Goal: Information Seeking & Learning: Compare options

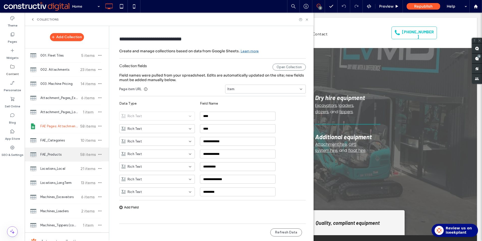
click at [53, 153] on span "FAE_Products" at bounding box center [59, 154] width 38 height 5
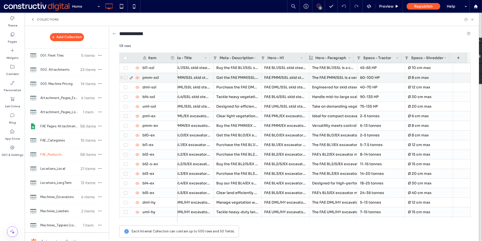
click at [369, 79] on div "60-100 HP" at bounding box center [381, 77] width 48 height 9
click at [359, 68] on textarea "*********" at bounding box center [380, 71] width 55 height 15
type textarea "*********"
click at [431, 78] on div "Ø 8 cm max" at bounding box center [429, 77] width 48 height 9
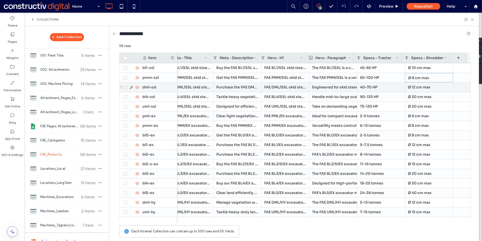
click at [372, 87] on div "40-70 HP" at bounding box center [381, 86] width 48 height 9
click at [373, 87] on div "40-70 HP" at bounding box center [381, 86] width 48 height 9
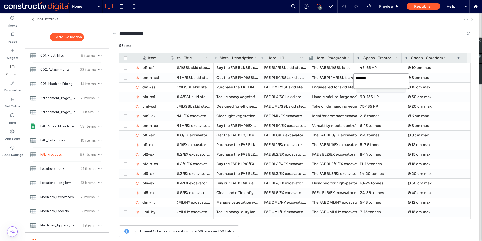
drag, startPoint x: 366, startPoint y: 78, endPoint x: 354, endPoint y: 78, distance: 12.1
click at [354, 78] on textarea "********" at bounding box center [380, 80] width 55 height 15
paste textarea "*****"
click at [364, 78] on textarea "**********" at bounding box center [380, 80] width 55 height 15
type textarea "**********"
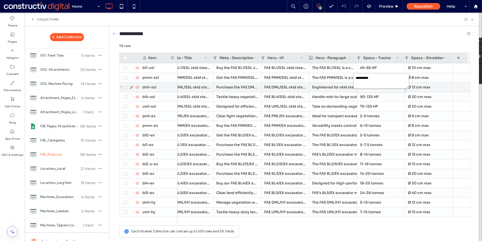
click at [366, 94] on div "90-135 HP" at bounding box center [381, 96] width 48 height 9
click at [413, 88] on div "Ø 12 cm max" at bounding box center [429, 86] width 48 height 9
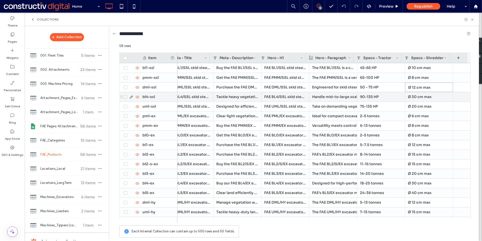
click at [416, 99] on div "Ø 30 cm max" at bounding box center [429, 96] width 48 height 9
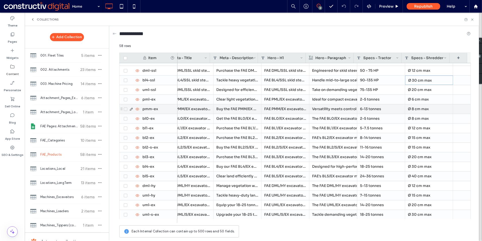
scroll to position [25, 0]
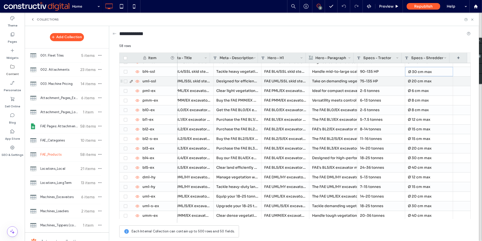
click at [377, 82] on div "75-135 HP" at bounding box center [381, 80] width 48 height 9
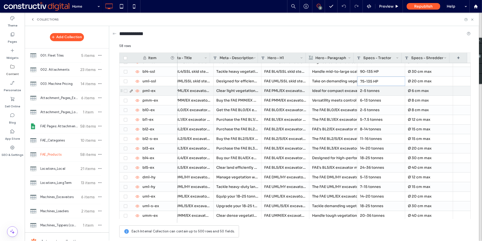
click at [378, 93] on div "2-5 tonnes" at bounding box center [381, 90] width 48 height 9
click at [407, 94] on div "Ø 6 cm max" at bounding box center [429, 90] width 48 height 9
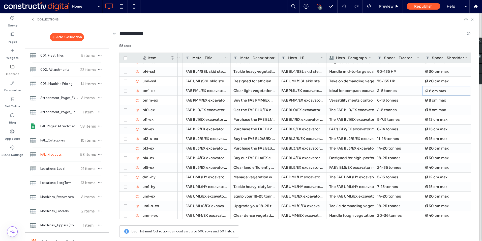
scroll to position [0, 93]
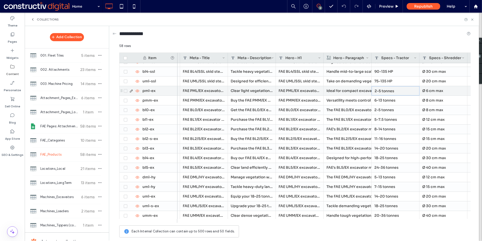
click at [385, 90] on div "2-5 tonnes" at bounding box center [396, 90] width 48 height 9
click at [383, 91] on div "2-5 tonnes" at bounding box center [396, 90] width 48 height 9
click at [377, 82] on textarea "**********" at bounding box center [398, 84] width 55 height 15
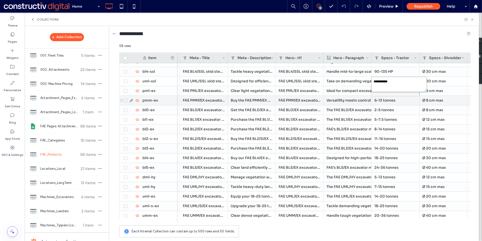
type textarea "**********"
click at [406, 100] on div "6-13 tonnes" at bounding box center [396, 100] width 48 height 9
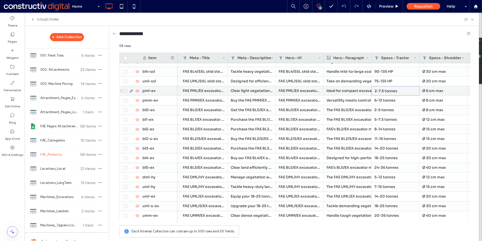
click at [401, 90] on div "2-7.5 tonnes" at bounding box center [396, 90] width 48 height 9
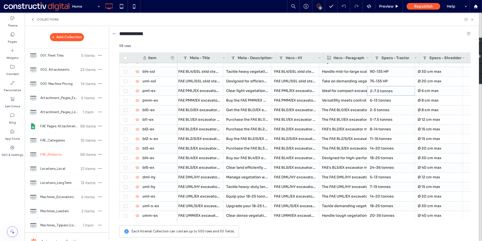
scroll to position [0, 111]
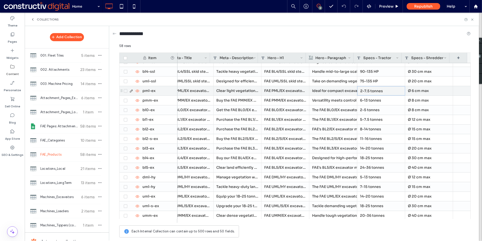
click at [409, 90] on div "Ø 6 cm max" at bounding box center [429, 90] width 48 height 9
click at [408, 84] on textarea "**********" at bounding box center [428, 84] width 55 height 15
type textarea "**********"
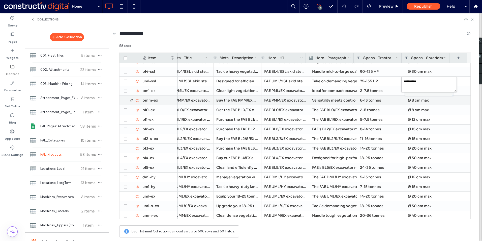
click at [381, 102] on div "6-13 tonnes" at bounding box center [381, 100] width 48 height 9
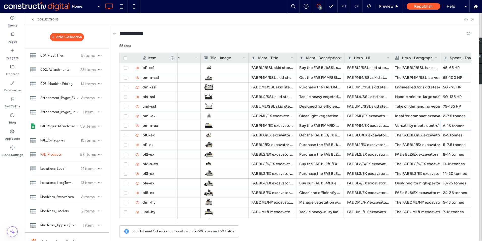
scroll to position [0, 0]
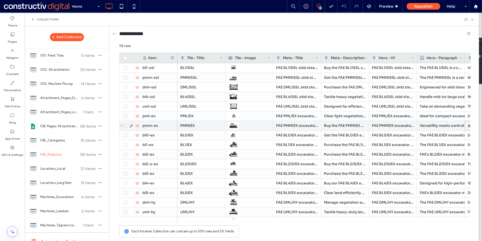
click at [192, 125] on div "PMM/EX" at bounding box center [202, 125] width 48 height 9
click at [196, 125] on div "PMM/EX" at bounding box center [202, 125] width 48 height 9
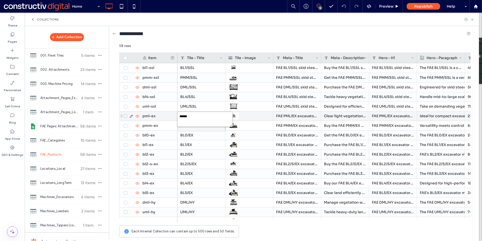
drag, startPoint x: 197, startPoint y: 117, endPoint x: 170, endPoint y: 116, distance: 27.3
click at [170, 116] on div "****** 58 rows Drag here to set row groups Drag here to set column labels Item …" at bounding box center [294, 141] width 351 height 196
drag, startPoint x: 190, startPoint y: 116, endPoint x: 180, endPoint y: 115, distance: 10.6
click at [180, 115] on textarea "******" at bounding box center [204, 118] width 55 height 15
click at [297, 118] on div "FAE PML/EX excavator mulcher | [GEOGRAPHIC_DATA]" at bounding box center [297, 115] width 48 height 9
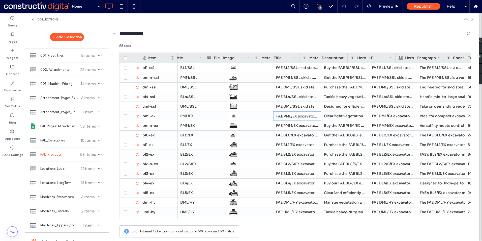
scroll to position [0, 78]
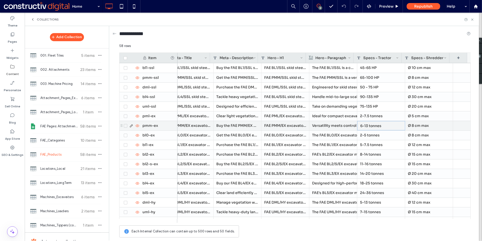
click at [387, 127] on div "6-13 tonnes" at bounding box center [381, 125] width 48 height 9
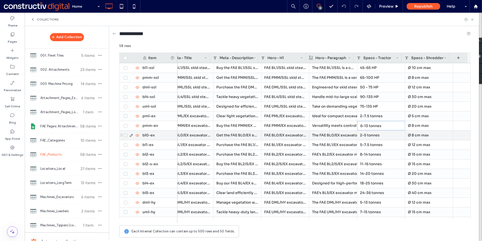
click at [367, 134] on div "2-5 tonnes" at bounding box center [381, 134] width 48 height 9
click at [376, 135] on div "2-5 tonnes" at bounding box center [381, 134] width 48 height 9
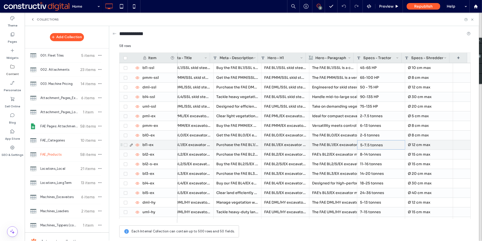
click at [367, 144] on div "5-7.5 tonnes" at bounding box center [381, 144] width 48 height 9
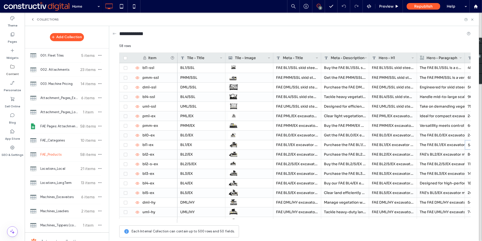
scroll to position [0, 111]
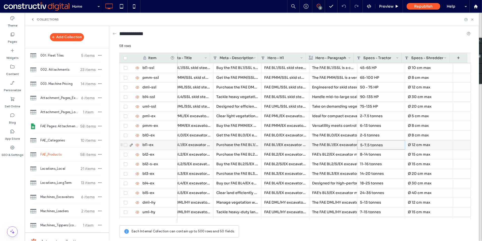
click at [423, 146] on div "Ø 12 cm max" at bounding box center [429, 144] width 48 height 9
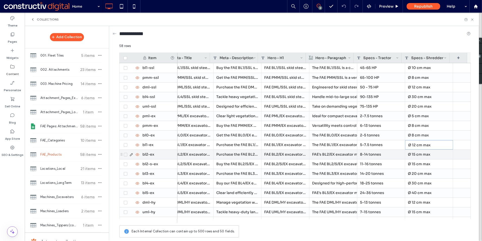
click at [362, 156] on div "8-14 tonnes" at bounding box center [381, 154] width 48 height 9
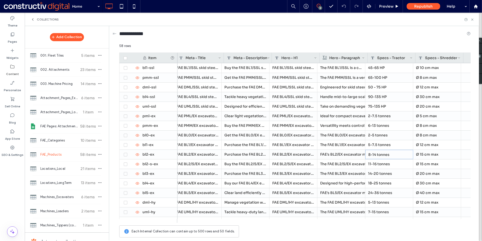
scroll to position [0, 104]
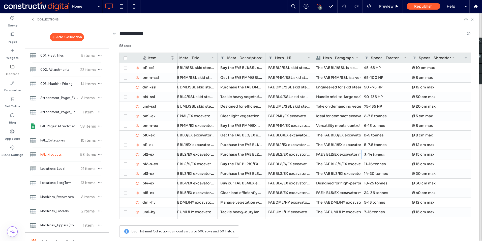
click at [342, 224] on div "58 rows Drag here to set row groups Drag here to set column labels Item Tile - …" at bounding box center [294, 141] width 351 height 196
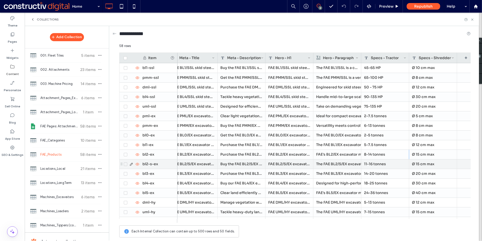
click at [374, 166] on div "11-16 tonnes" at bounding box center [385, 163] width 48 height 9
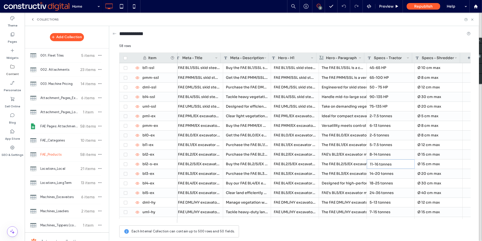
scroll to position [0, 101]
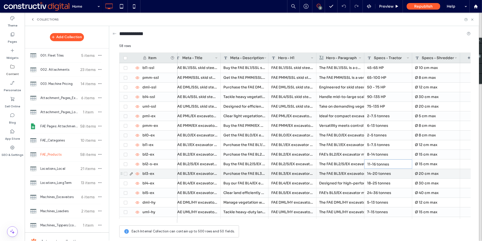
click at [392, 174] on div "14-20 tonnes" at bounding box center [388, 173] width 48 height 9
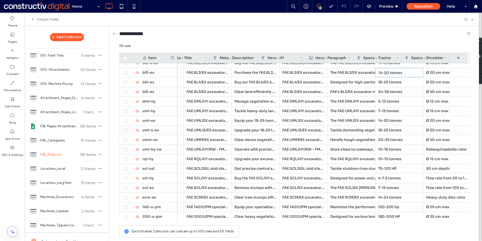
scroll to position [0, 111]
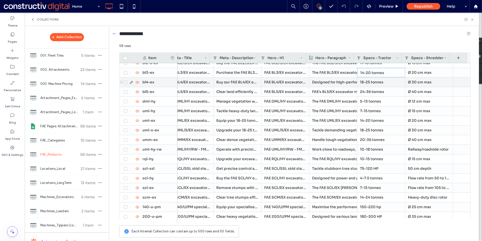
click at [384, 81] on div "18-25 tonnes" at bounding box center [381, 81] width 48 height 9
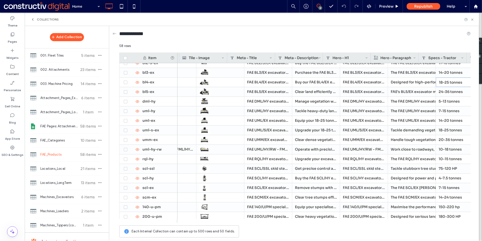
scroll to position [0, 57]
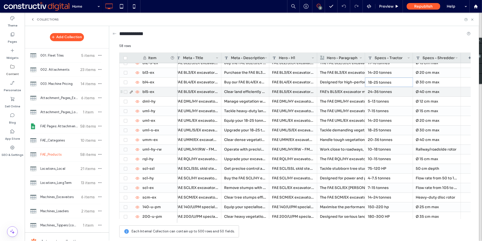
click at [395, 93] on div "24-36 tonnes" at bounding box center [389, 91] width 48 height 9
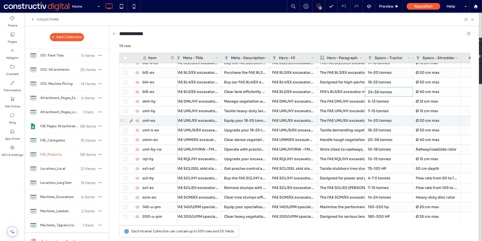
scroll to position [76, 0]
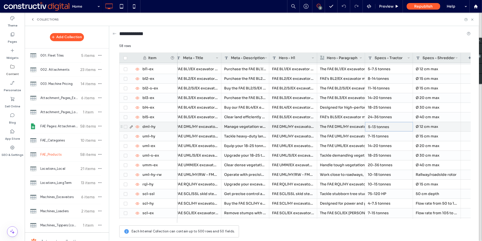
click at [387, 125] on div "5-13 tonnes" at bounding box center [389, 126] width 48 height 9
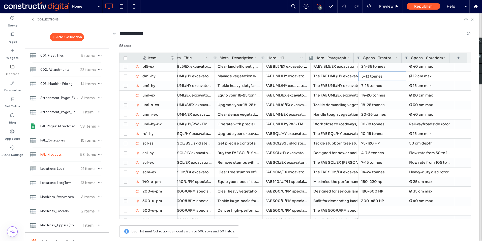
scroll to position [0, 111]
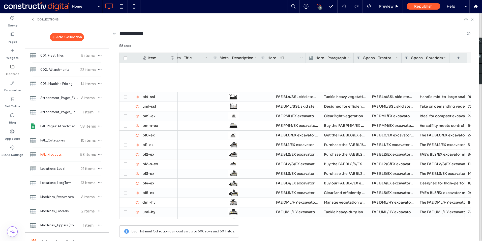
scroll to position [0, 111]
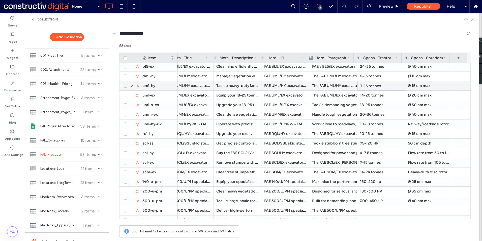
click at [368, 84] on div "7-15 tonnes" at bounding box center [381, 85] width 48 height 9
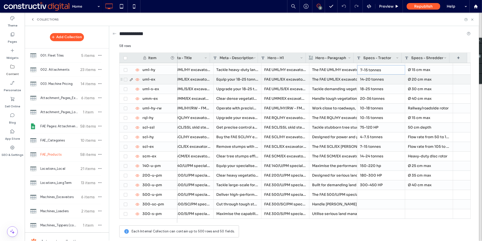
click at [372, 83] on div "14-20 tonnes" at bounding box center [381, 79] width 48 height 9
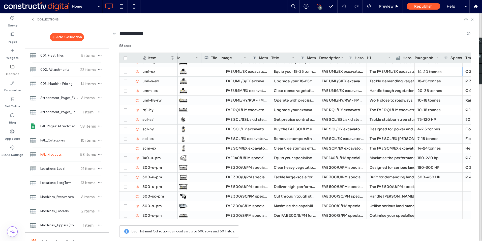
scroll to position [0, 0]
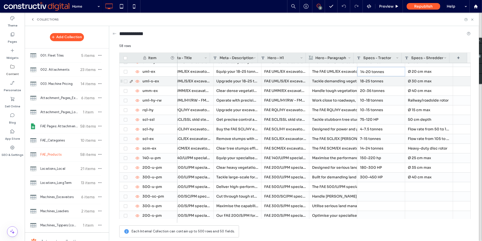
click at [382, 83] on div "18-25 tonnes" at bounding box center [381, 80] width 48 height 9
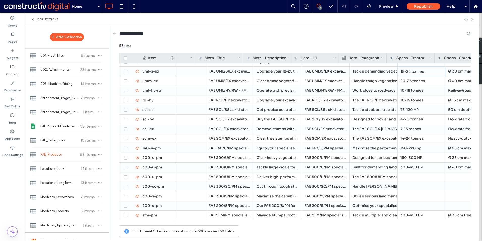
scroll to position [0, 80]
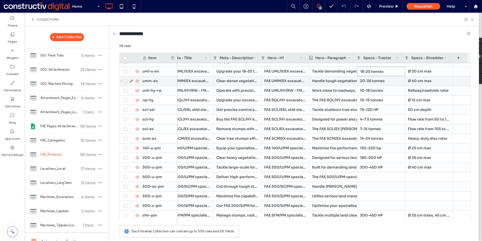
click at [372, 82] on div "20-36 tonnes" at bounding box center [381, 80] width 48 height 9
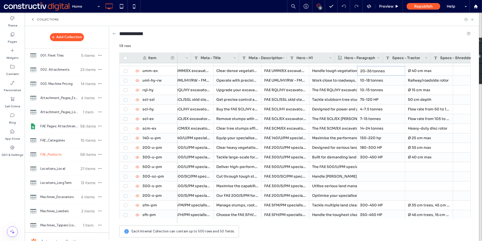
scroll to position [0, 56]
click at [374, 82] on div "10-18 tonnes" at bounding box center [381, 80] width 48 height 9
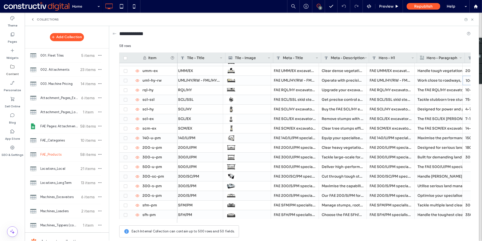
scroll to position [0, 0]
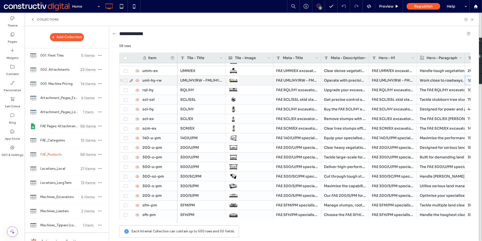
click at [199, 81] on div "UML/HY/RW - FML/HY/RW" at bounding box center [202, 80] width 48 height 9
drag, startPoint x: 199, startPoint y: 71, endPoint x: 180, endPoint y: 70, distance: 19.0
click at [180, 70] on textarea "**********" at bounding box center [204, 73] width 55 height 15
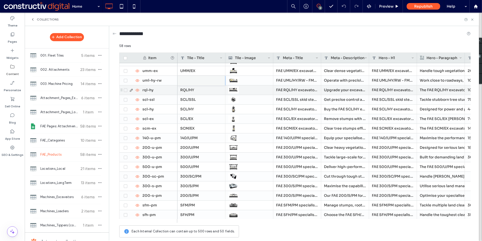
click at [207, 91] on div "RQL/HY" at bounding box center [202, 89] width 48 height 9
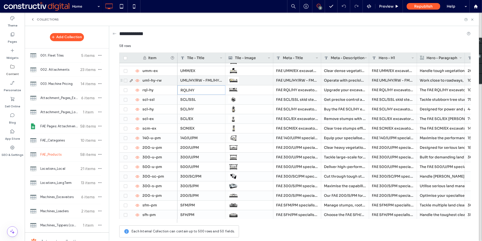
click at [199, 79] on div "UML/HY/RW - FML/HY/RW" at bounding box center [202, 80] width 48 height 9
click at [297, 79] on div "FAE UML/HY/RW - FML/HY/RW excavator mulcher | [GEOGRAPHIC_DATA]" at bounding box center [297, 80] width 48 height 9
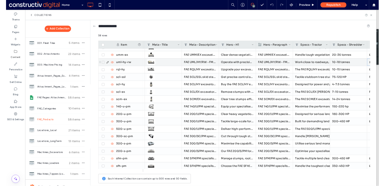
scroll to position [0, 94]
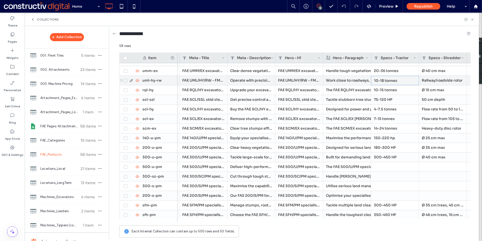
click at [387, 81] on div "10-18 tonnes" at bounding box center [395, 80] width 48 height 9
click at [381, 79] on div "10-18 tonnes" at bounding box center [395, 80] width 48 height 9
click at [381, 71] on textarea "**********" at bounding box center [398, 73] width 55 height 15
type textarea "**********"
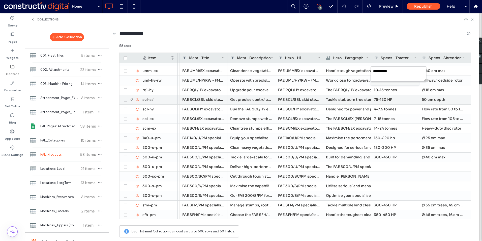
click at [401, 97] on div "75-120 HP" at bounding box center [395, 99] width 48 height 9
click at [394, 81] on div "6-10 tonnes" at bounding box center [395, 80] width 48 height 9
click at [436, 81] on div "Railway/roadside rotor" at bounding box center [443, 80] width 48 height 9
click at [436, 79] on div "Railway/roadside rotor" at bounding box center [443, 80] width 48 height 9
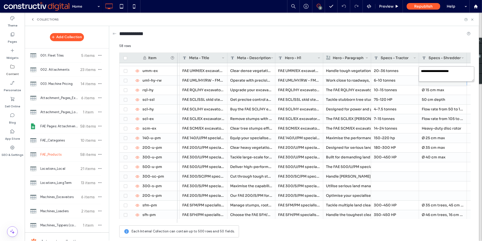
drag, startPoint x: 461, startPoint y: 70, endPoint x: 420, endPoint y: 71, distance: 41.6
click at [420, 71] on textarea "**********" at bounding box center [446, 73] width 55 height 15
click at [431, 72] on textarea "plain-text-cell" at bounding box center [446, 73] width 55 height 15
paste textarea "**********"
type textarea "**********"
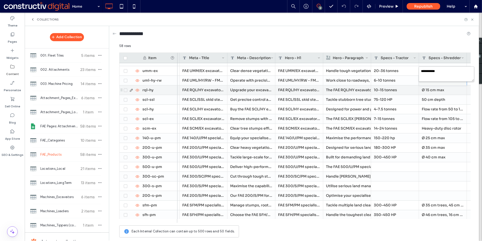
click at [438, 92] on div "Ø 15 cm max" at bounding box center [443, 89] width 48 height 9
click at [394, 93] on div "10-15 tonnes" at bounding box center [395, 89] width 48 height 9
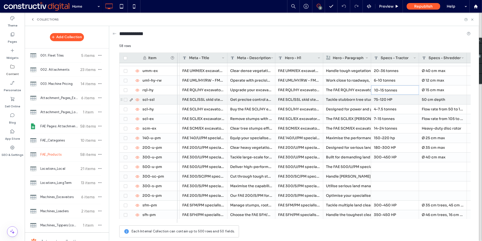
click at [397, 100] on div "75-120 HP" at bounding box center [395, 99] width 48 height 9
click at [362, 100] on div "Tackle stubborn tree stumps with confidence using the FAE SCL/SSL skid steer [P…" at bounding box center [347, 99] width 42 height 9
click at [437, 99] on div "50 cm depth" at bounding box center [443, 99] width 48 height 9
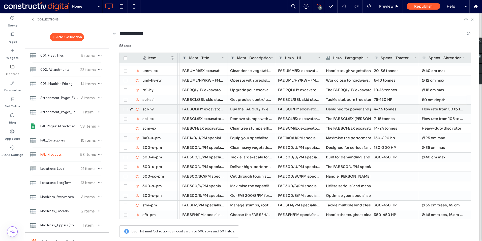
click at [442, 108] on div "Flow rate from 50 to 105 L/min" at bounding box center [443, 108] width 48 height 9
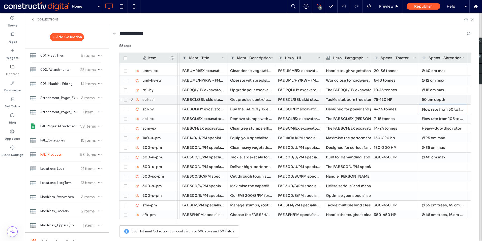
click at [433, 98] on div "50 cm depth" at bounding box center [443, 99] width 48 height 9
click at [432, 89] on textarea "**********" at bounding box center [446, 92] width 55 height 15
type textarea "**********"
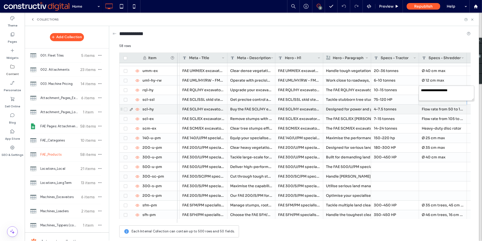
click at [441, 126] on div "Heavy-duty disc rotor" at bounding box center [443, 128] width 48 height 9
click at [388, 110] on div "4-7.5 tonnes" at bounding box center [395, 108] width 48 height 9
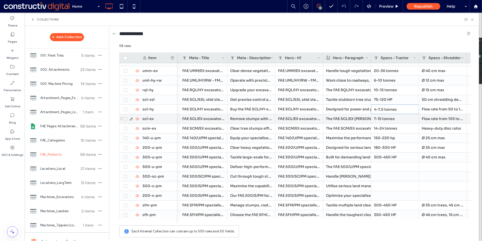
click at [388, 116] on div "7-15 tonnes" at bounding box center [395, 118] width 48 height 9
click at [440, 119] on div "Flow rate from 105 to 170 L/min" at bounding box center [443, 118] width 48 height 9
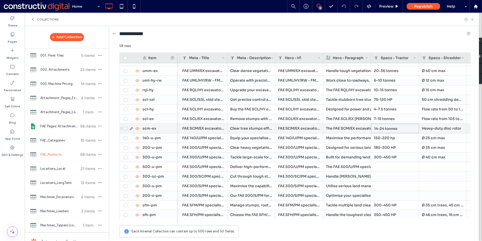
click at [391, 130] on div "14-24 tonnes" at bounding box center [395, 128] width 48 height 9
